Goal: Task Accomplishment & Management: Complete application form

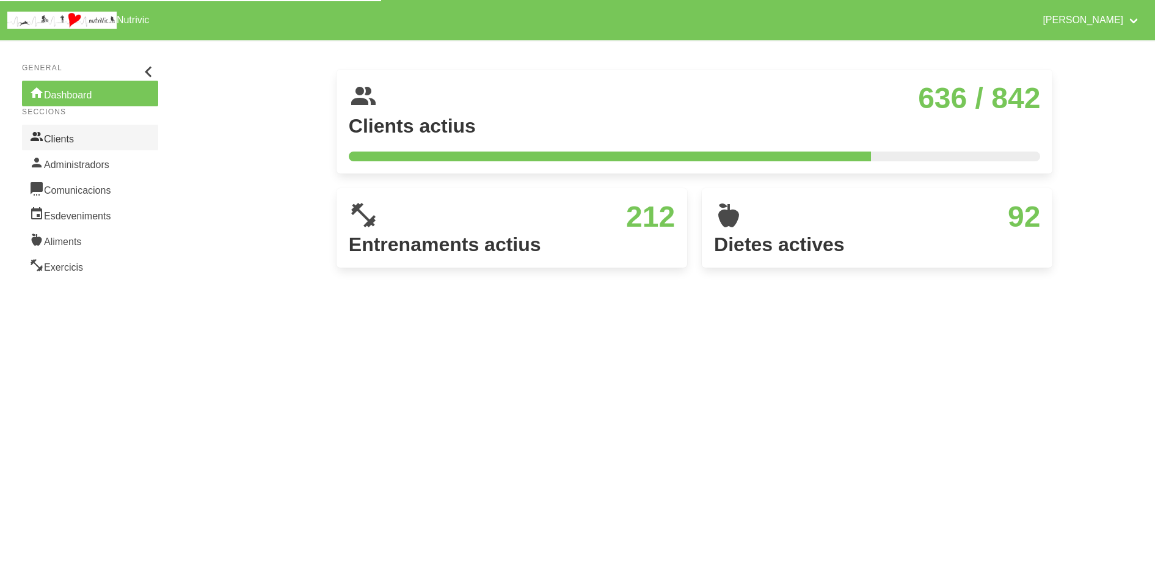
click at [73, 144] on link "Clients" at bounding box center [90, 138] width 136 height 26
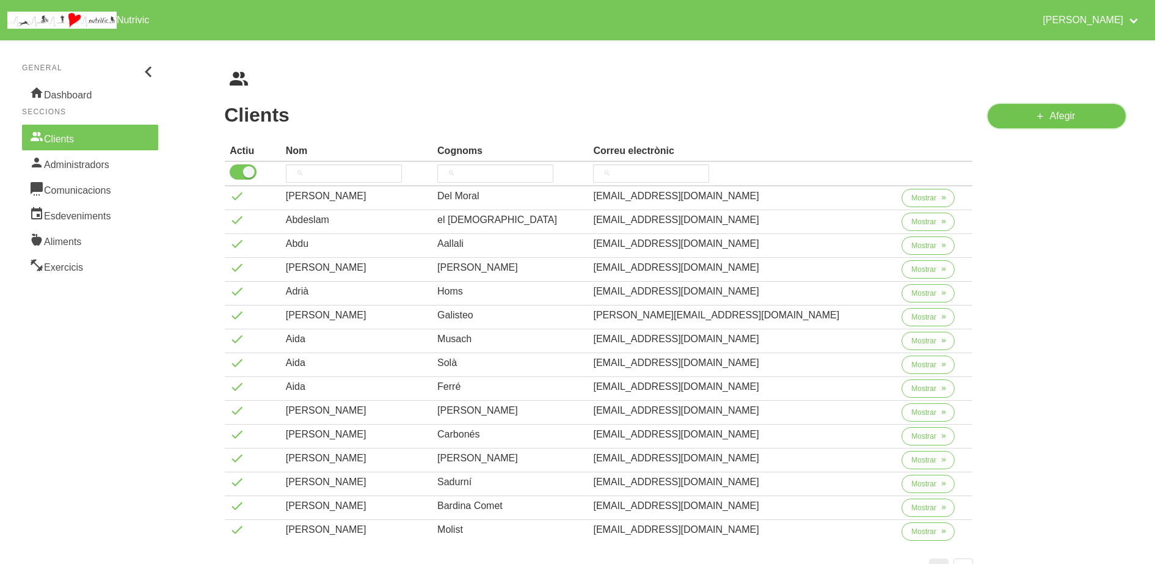
click at [1067, 116] on span "Afegir" at bounding box center [1063, 116] width 26 height 15
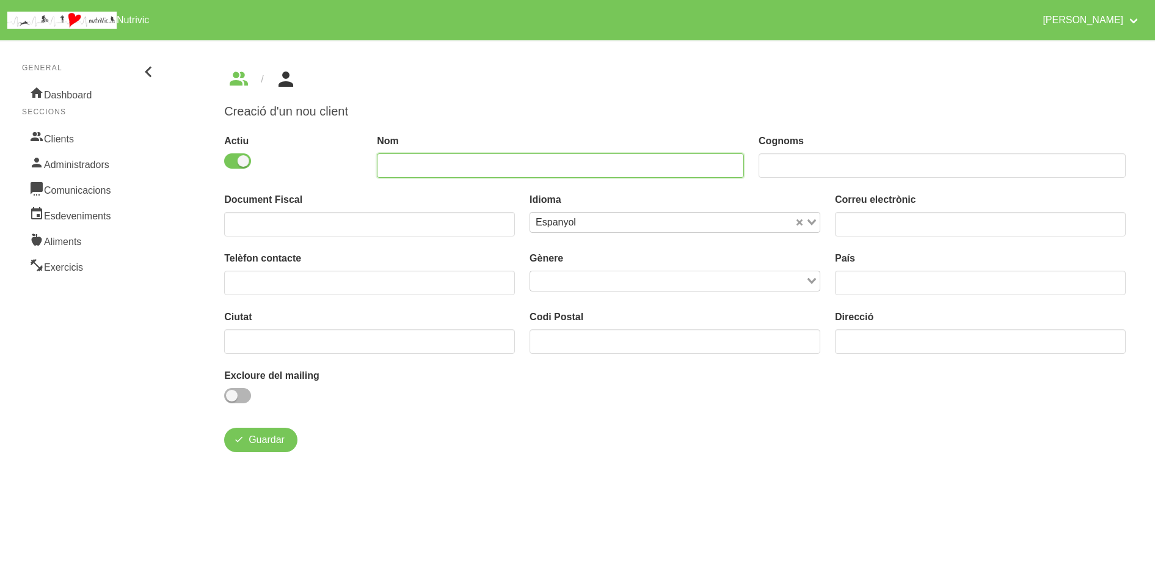
click at [579, 164] on input "text" at bounding box center [560, 165] width 367 height 24
type input "[PERSON_NAME]"
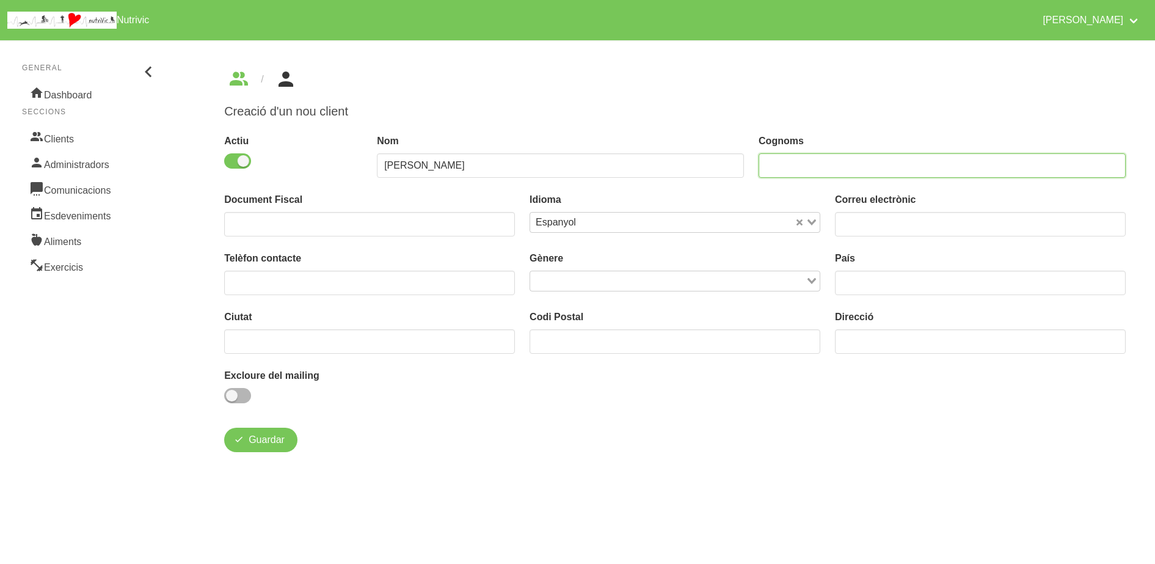
click at [798, 156] on input "text" at bounding box center [942, 165] width 367 height 24
type input "[PERSON_NAME]"
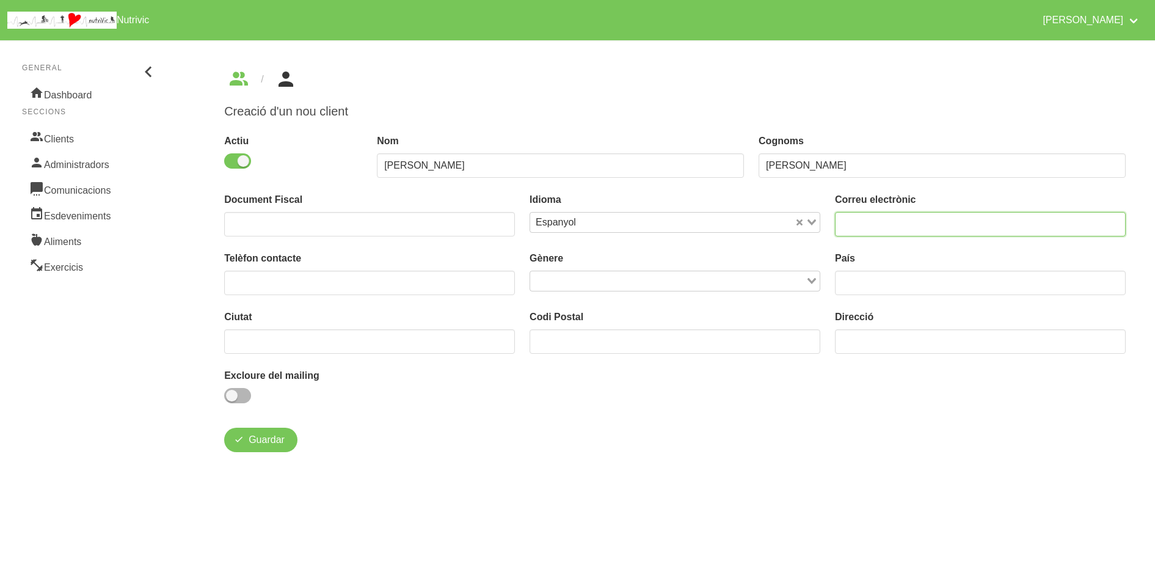
click at [945, 224] on input "email" at bounding box center [980, 224] width 291 height 24
type input "[EMAIL_ADDRESS][DOMAIN_NAME]"
click at [247, 433] on button "Guardar" at bounding box center [260, 440] width 73 height 24
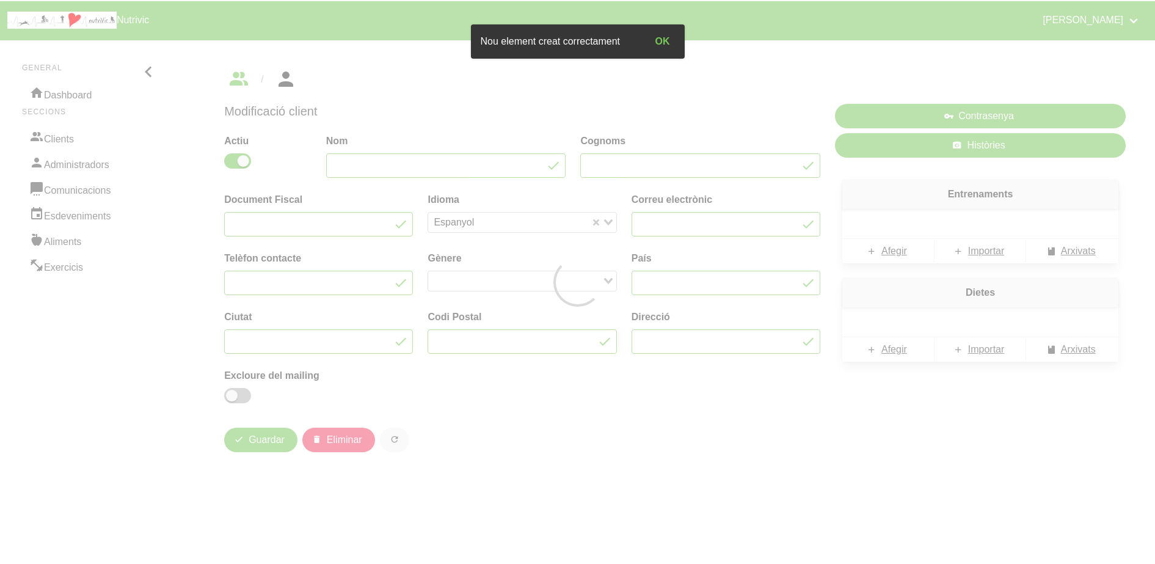
type input "[PERSON_NAME]"
type input "[EMAIL_ADDRESS][DOMAIN_NAME]"
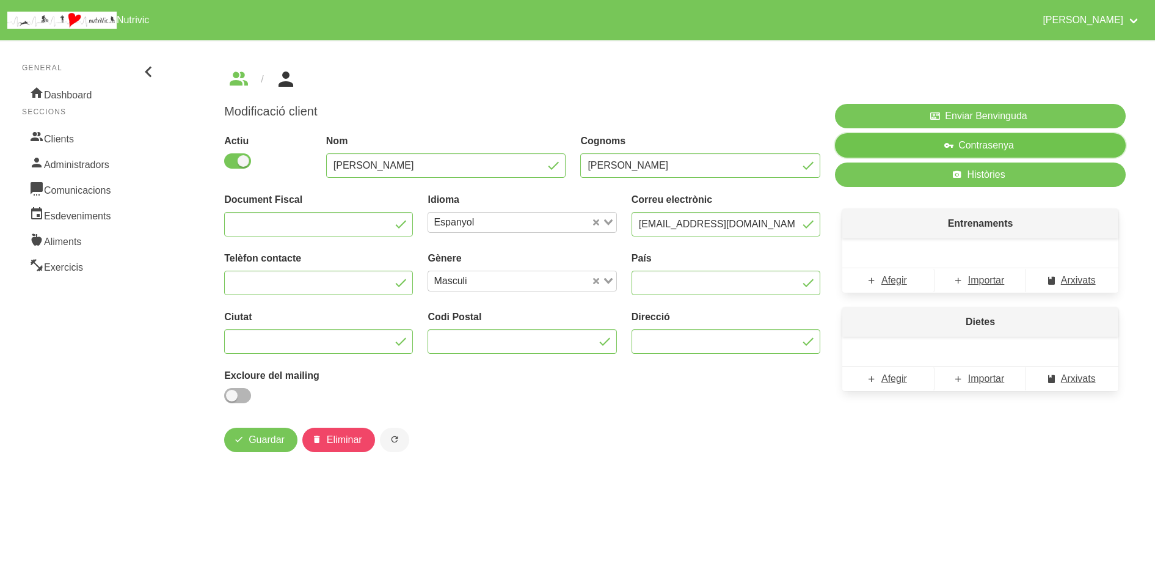
click at [860, 145] on button "Contrasenya" at bounding box center [980, 145] width 291 height 24
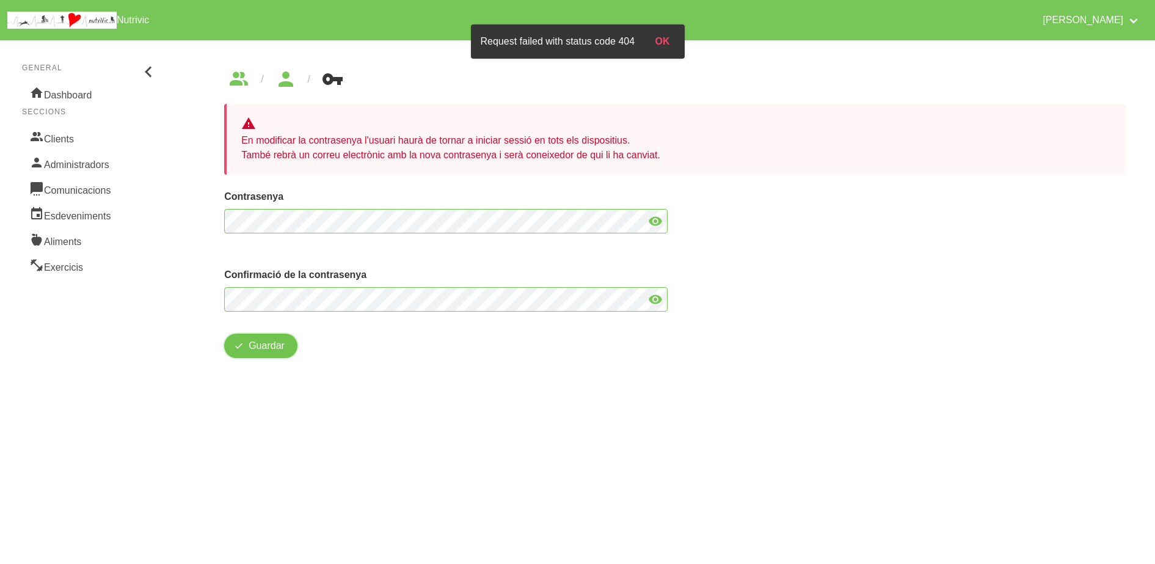
click at [245, 337] on button "Guardar" at bounding box center [260, 346] width 73 height 24
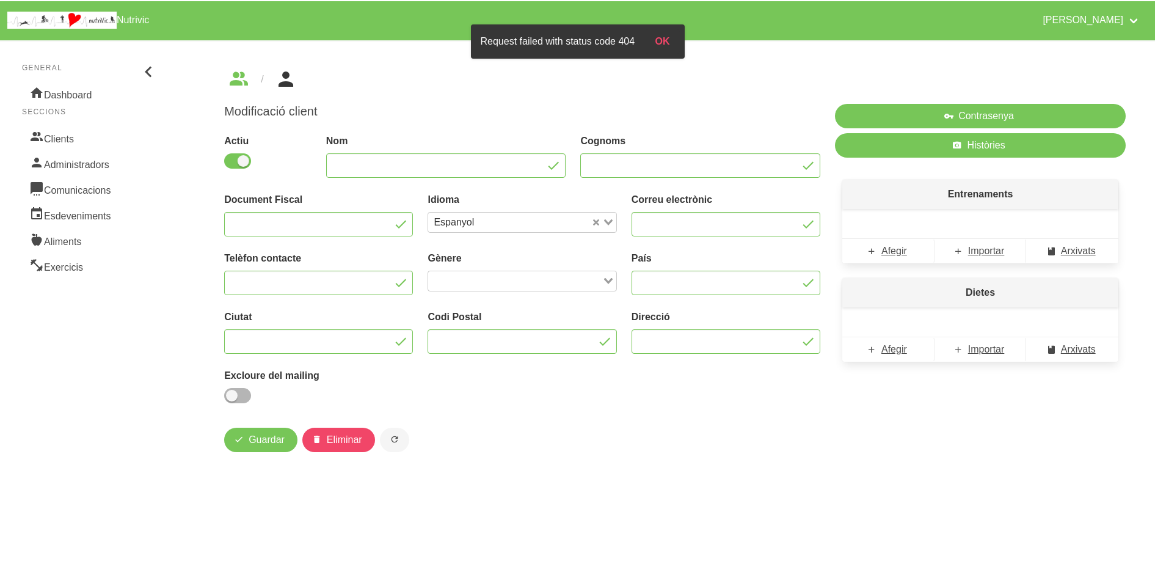
type input "[PERSON_NAME]"
type input "[EMAIL_ADDRESS][DOMAIN_NAME]"
